Goal: Find specific page/section: Find specific page/section

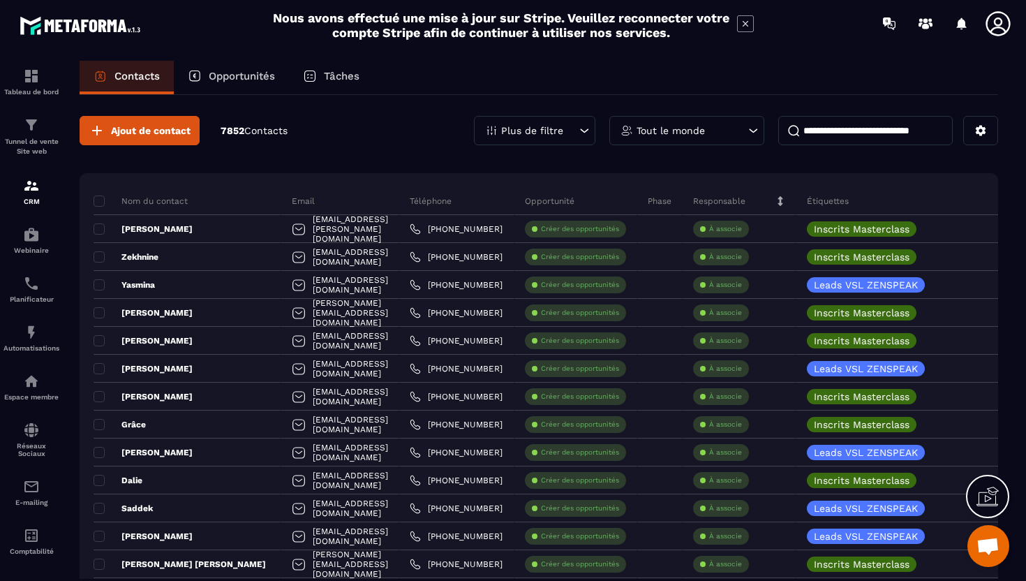
click at [857, 138] on input at bounding box center [865, 130] width 175 height 29
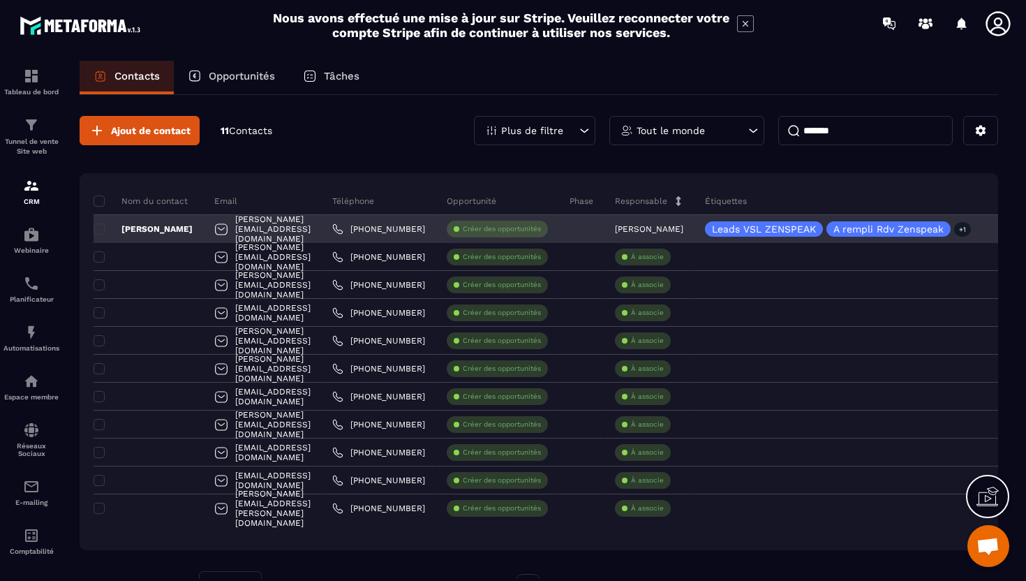
type input "*******"
click at [292, 223] on div "[PERSON_NAME][EMAIL_ADDRESS][DOMAIN_NAME]" at bounding box center [263, 229] width 118 height 28
click at [292, 230] on div "[PERSON_NAME][EMAIL_ADDRESS][DOMAIN_NAME]" at bounding box center [263, 229] width 118 height 28
click at [293, 230] on div "[PERSON_NAME][EMAIL_ADDRESS][DOMAIN_NAME]" at bounding box center [263, 229] width 118 height 28
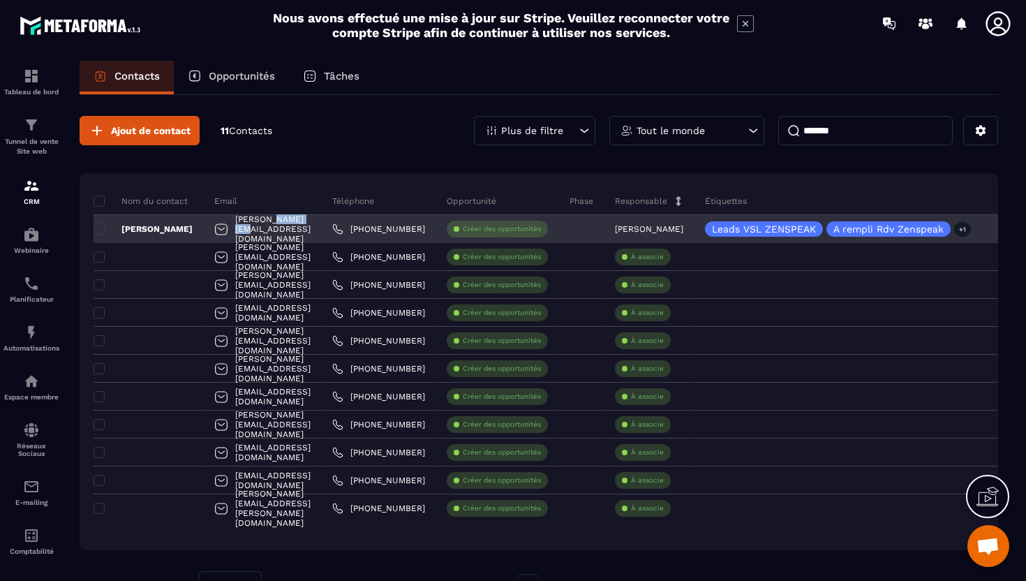
click at [293, 230] on div "[PERSON_NAME][EMAIL_ADDRESS][DOMAIN_NAME]" at bounding box center [263, 229] width 118 height 28
click at [148, 228] on p "[PERSON_NAME]" at bounding box center [143, 228] width 99 height 11
